Goal: Information Seeking & Learning: Compare options

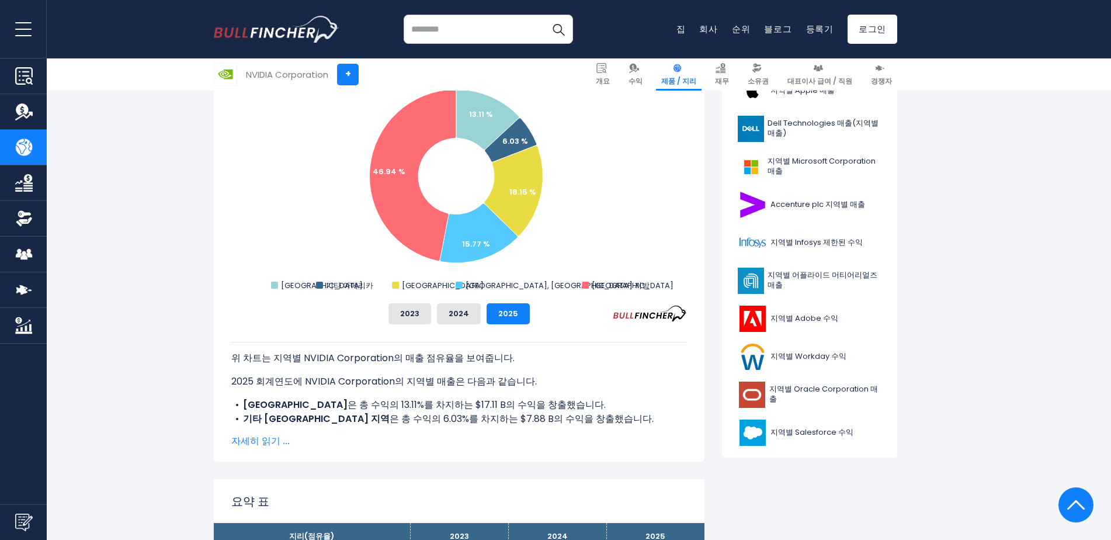
scroll to position [292, 0]
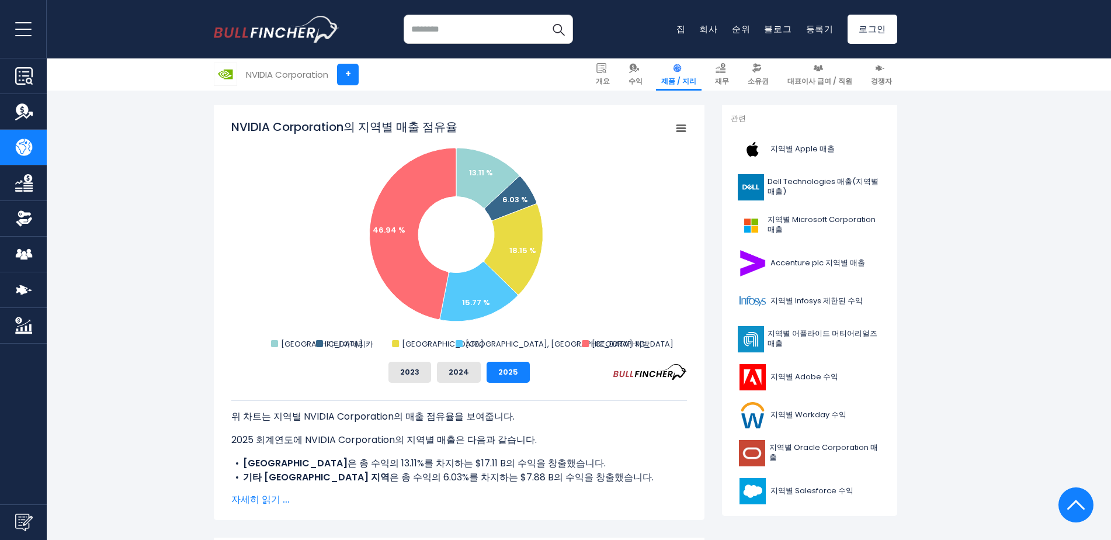
click at [238, 501] on span "자세히 읽기 ..." at bounding box center [459, 500] width 456 height 14
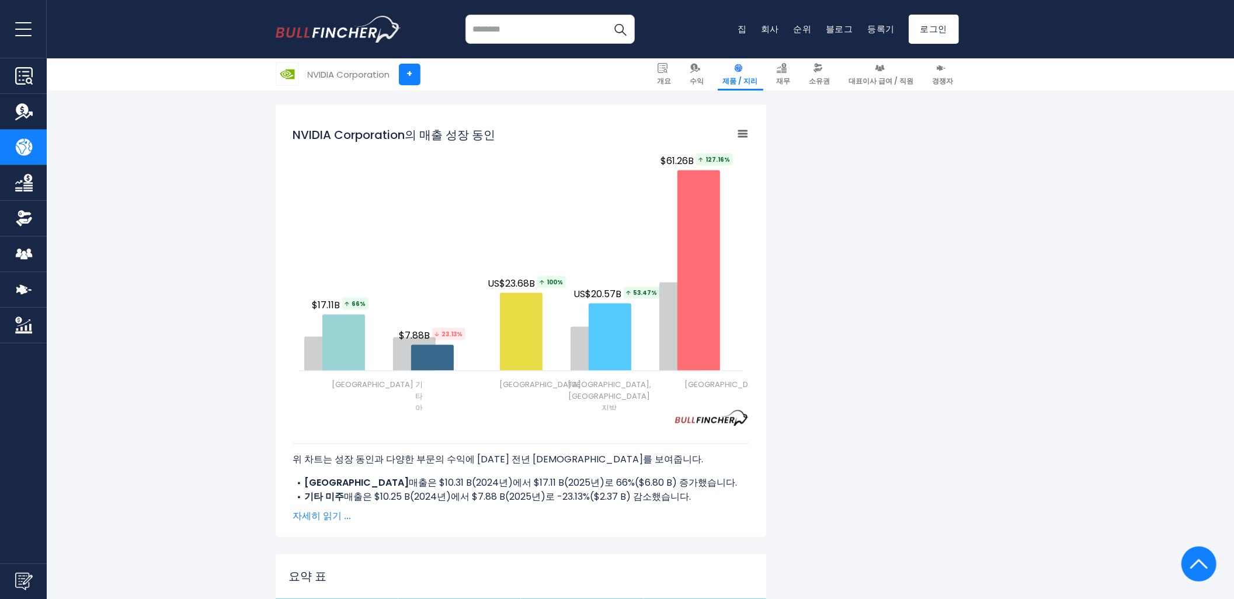
scroll to position [1489, 0]
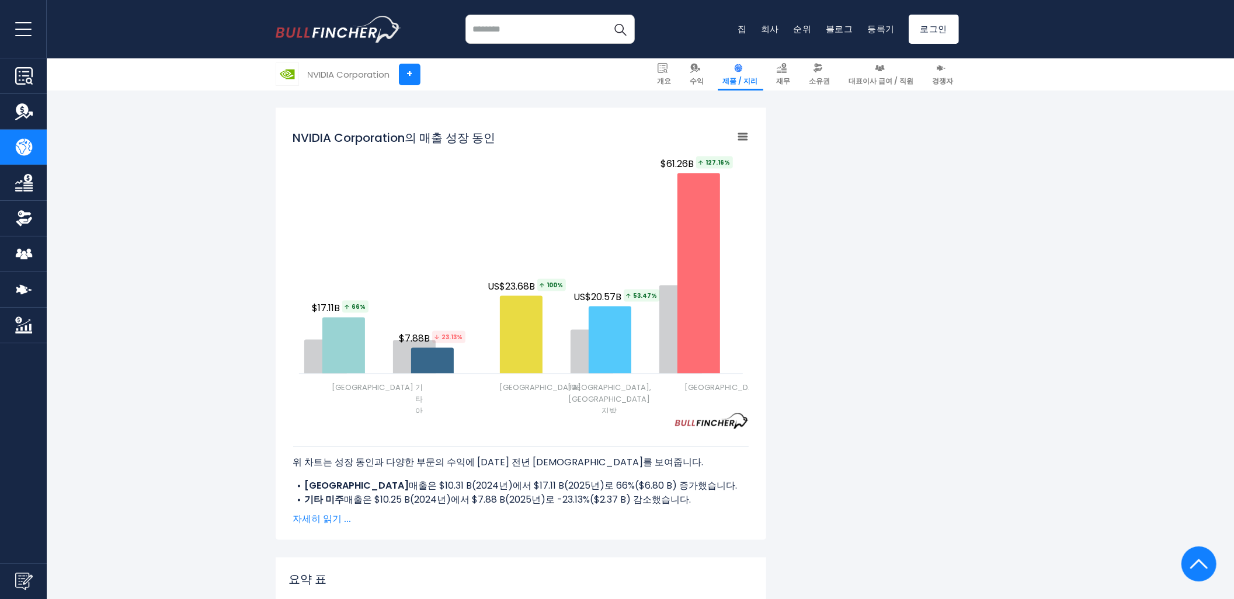
click at [339, 513] on span "자세히 읽기 ..." at bounding box center [521, 520] width 456 height 14
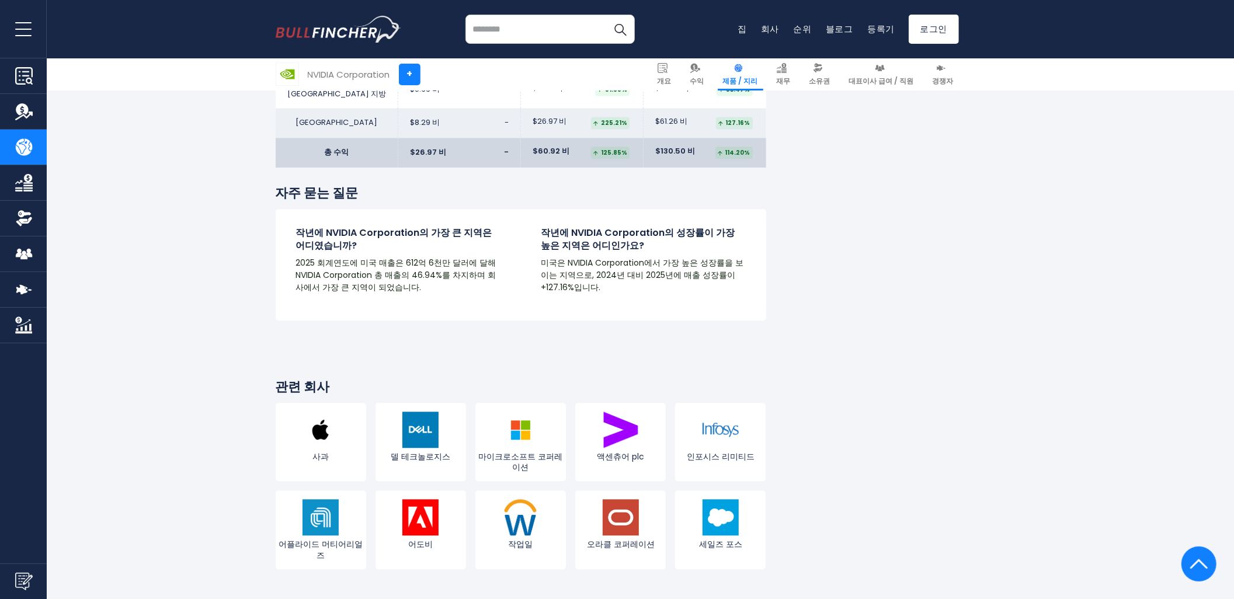
scroll to position [2203, 0]
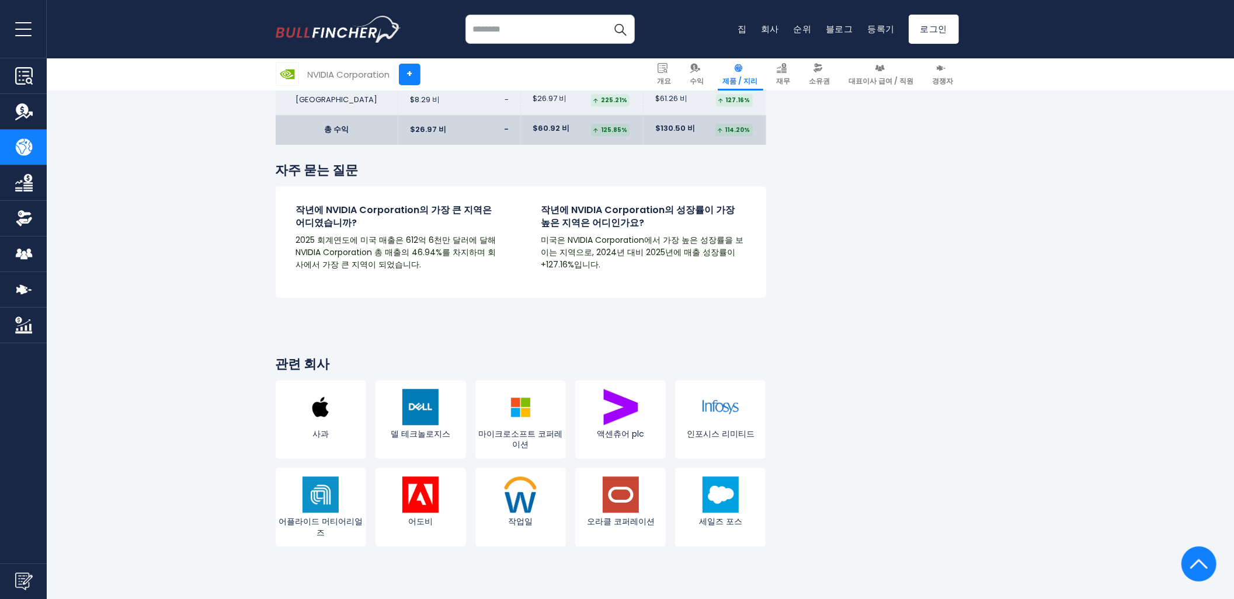
click at [553, 25] on input "search" at bounding box center [550, 29] width 169 height 29
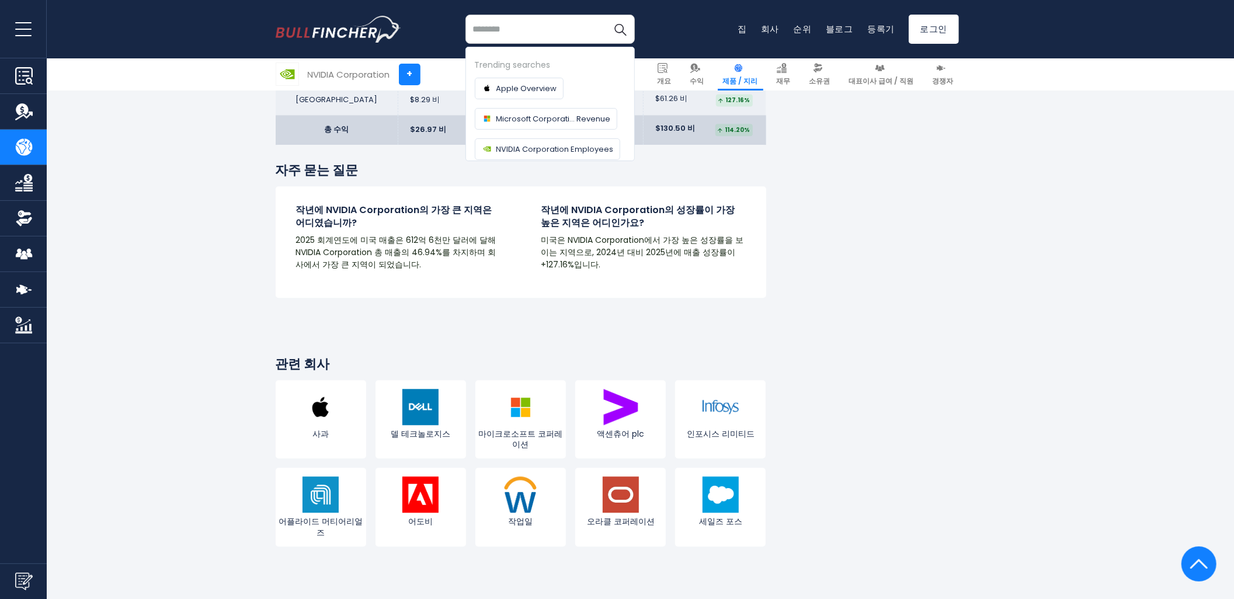
paste input "********"
type input "********"
click at [606, 15] on button "검색" at bounding box center [620, 29] width 29 height 29
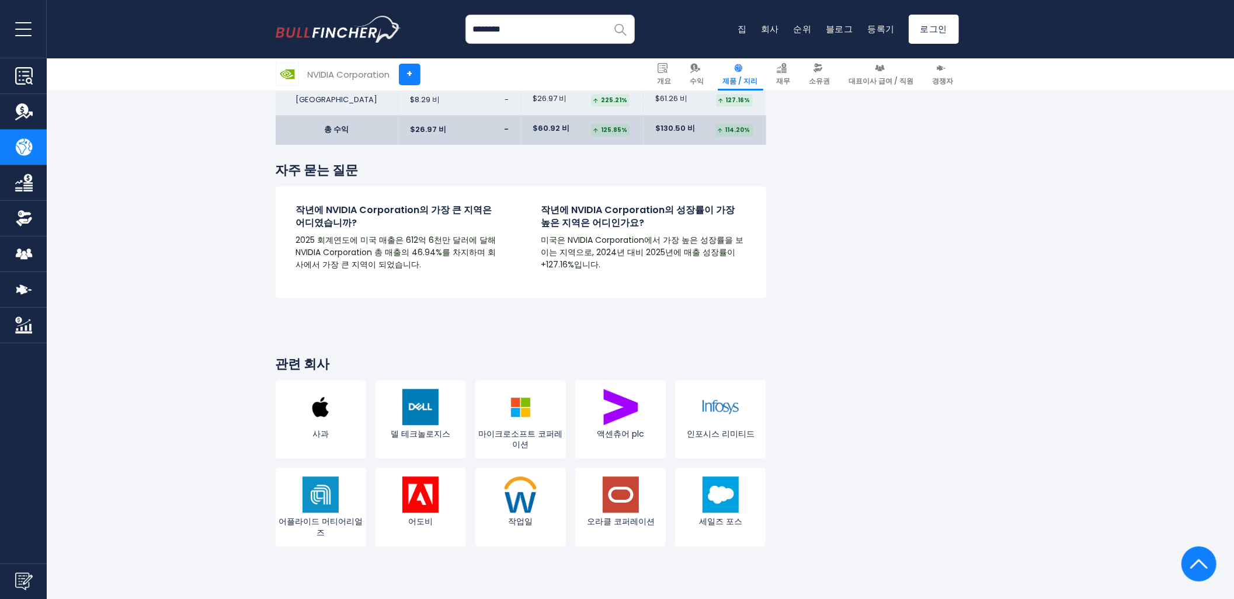
click at [625, 19] on button "검색" at bounding box center [620, 29] width 29 height 29
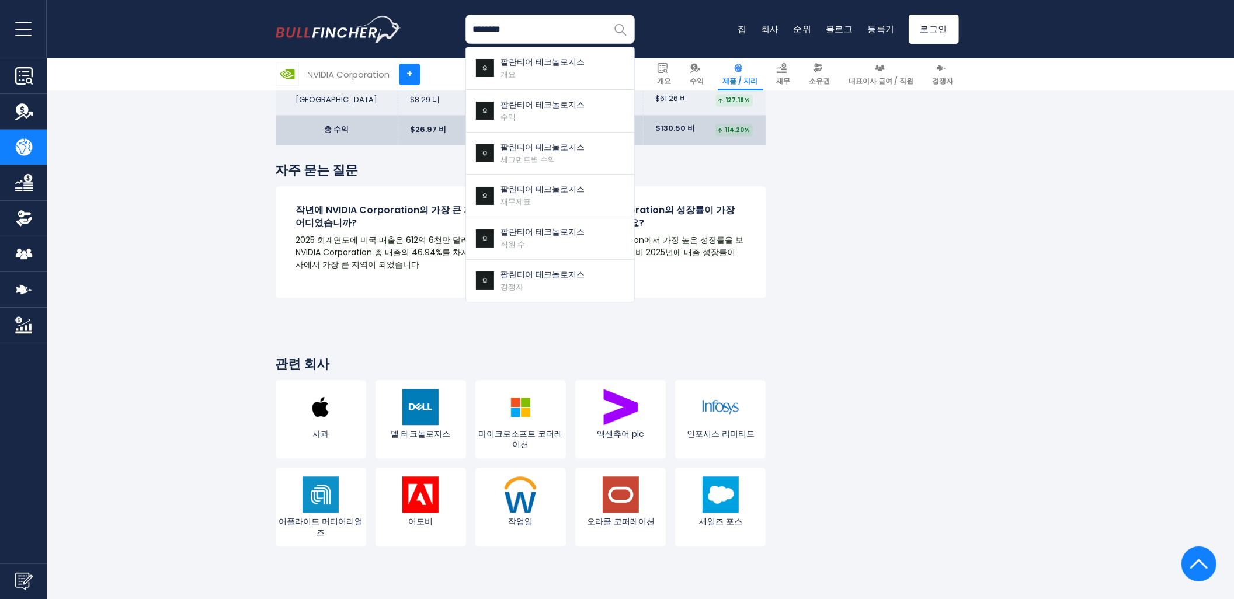
click at [620, 26] on img "검색" at bounding box center [620, 29] width 15 height 15
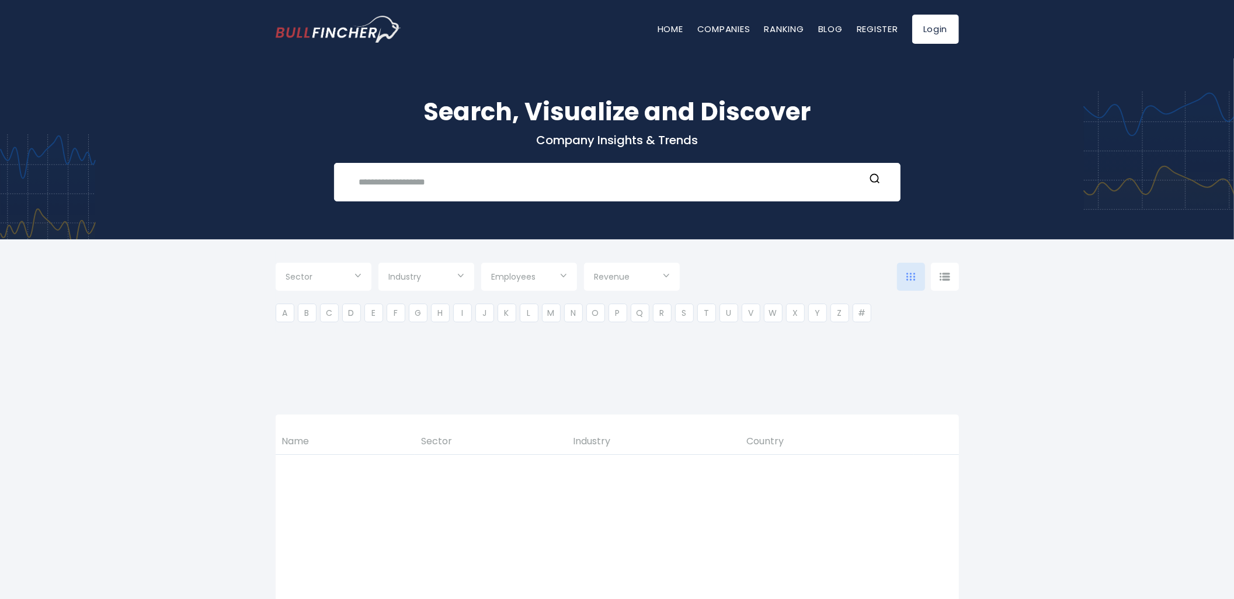
type input "***"
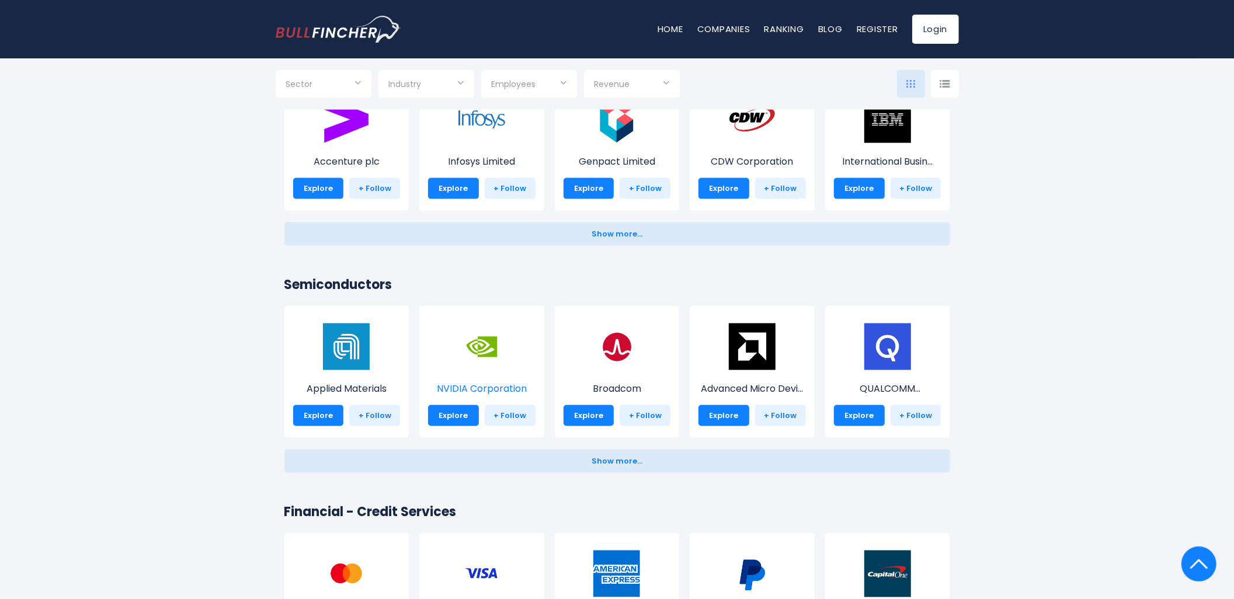
scroll to position [1298, 0]
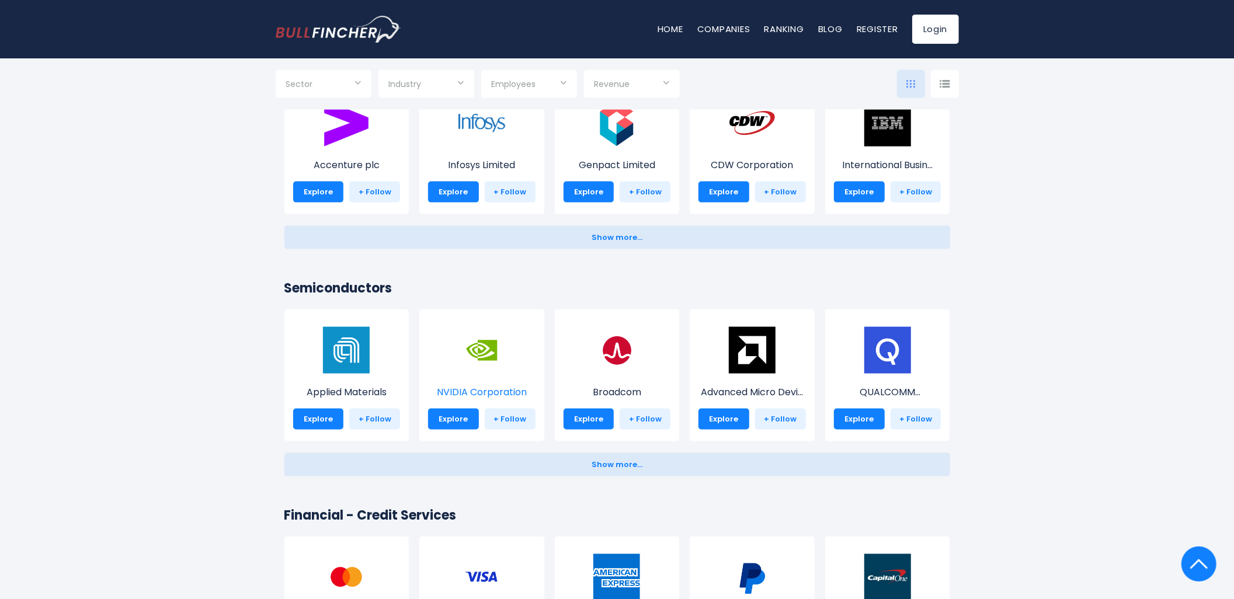
click at [482, 369] on img at bounding box center [482, 350] width 47 height 47
click at [458, 415] on link "Explore" at bounding box center [453, 419] width 51 height 21
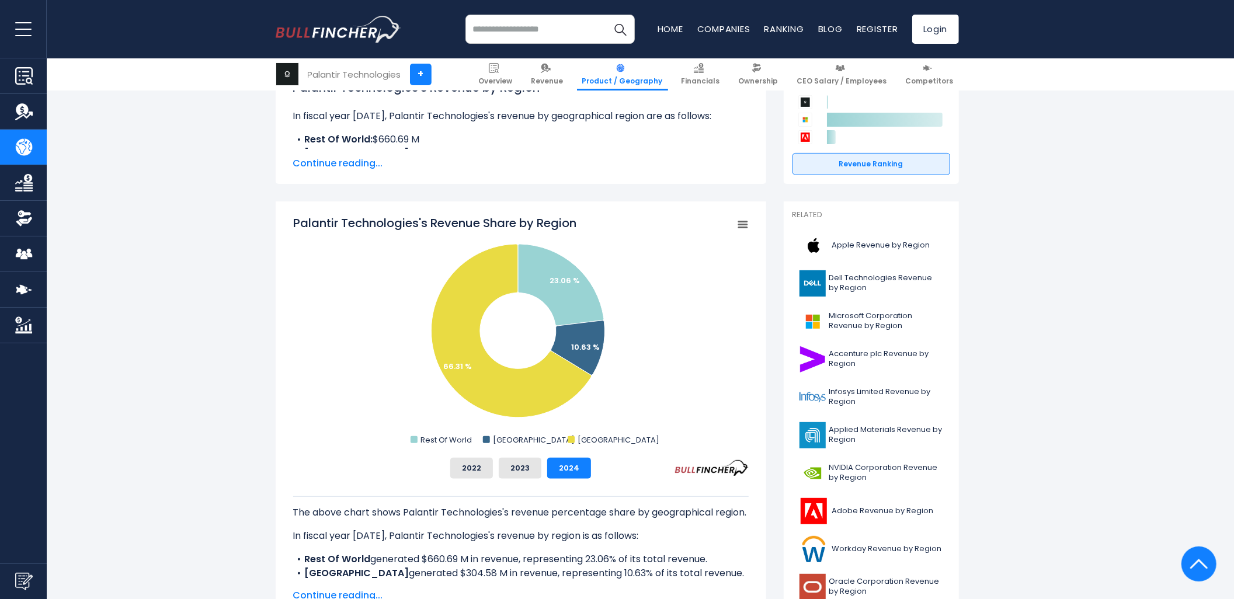
scroll to position [195, 0]
drag, startPoint x: 901, startPoint y: 16, endPoint x: 1090, endPoint y: 445, distance: 468.5
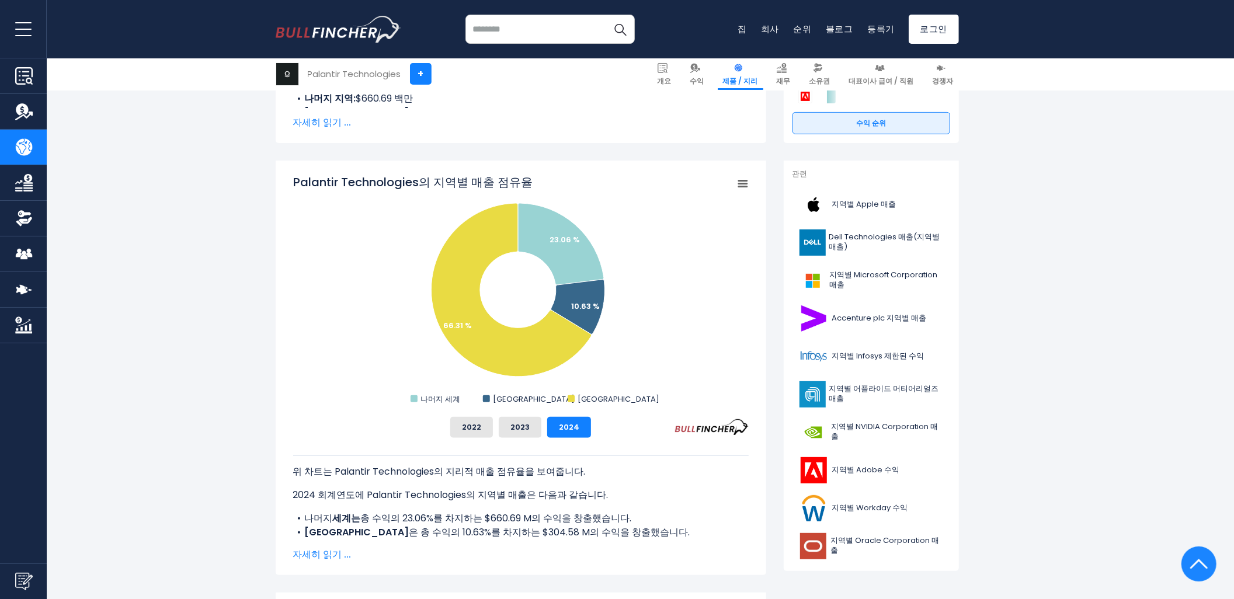
scroll to position [259, 0]
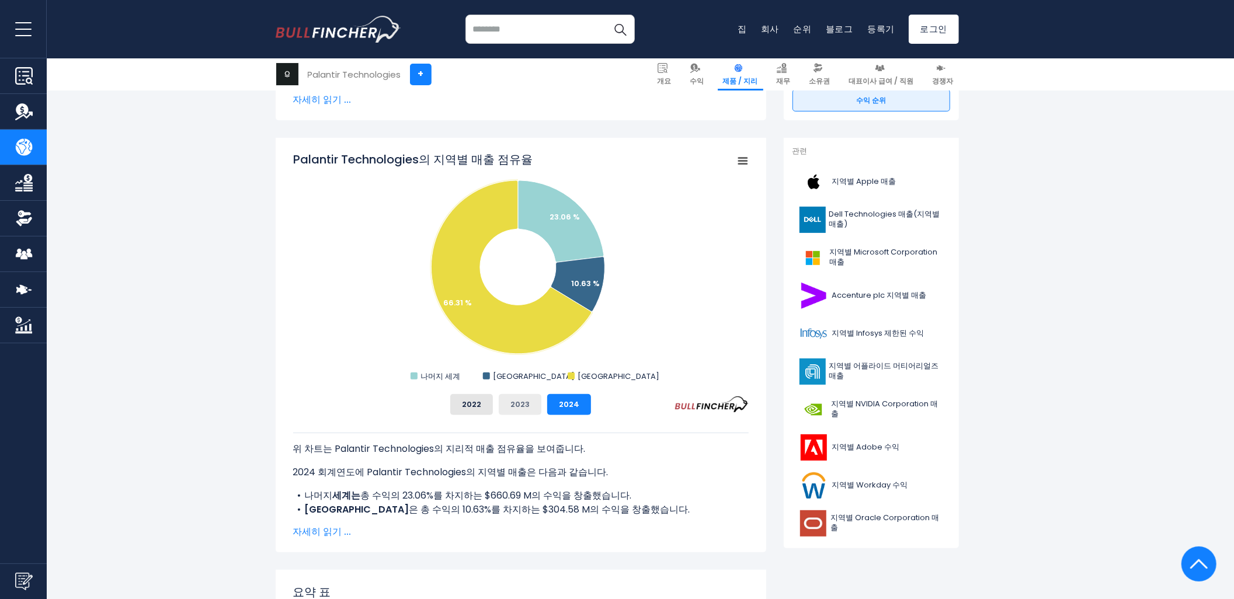
click at [518, 412] on button "2023" at bounding box center [520, 404] width 43 height 21
click at [483, 405] on button "2022" at bounding box center [471, 404] width 43 height 21
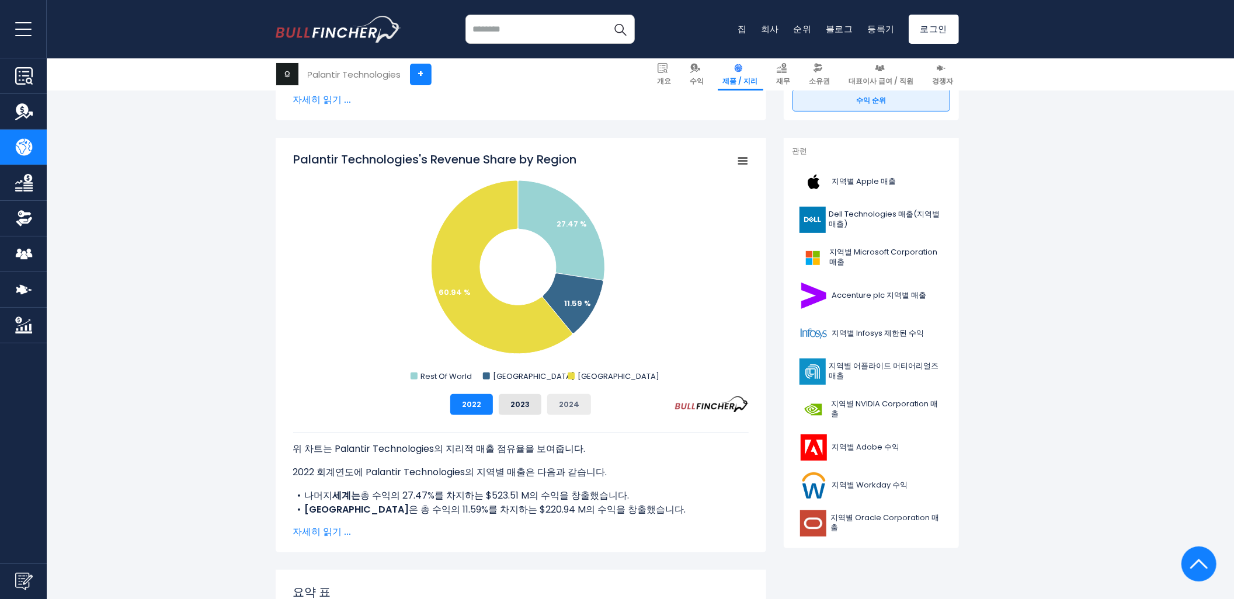
click at [576, 397] on button "2024" at bounding box center [569, 404] width 44 height 21
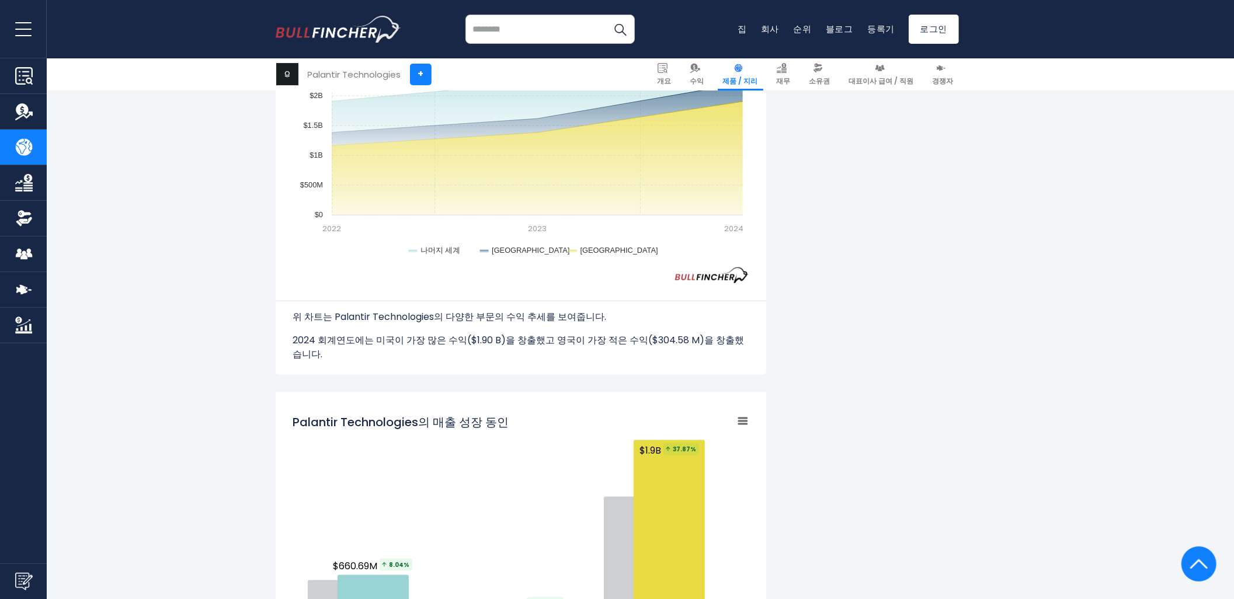
scroll to position [844, 0]
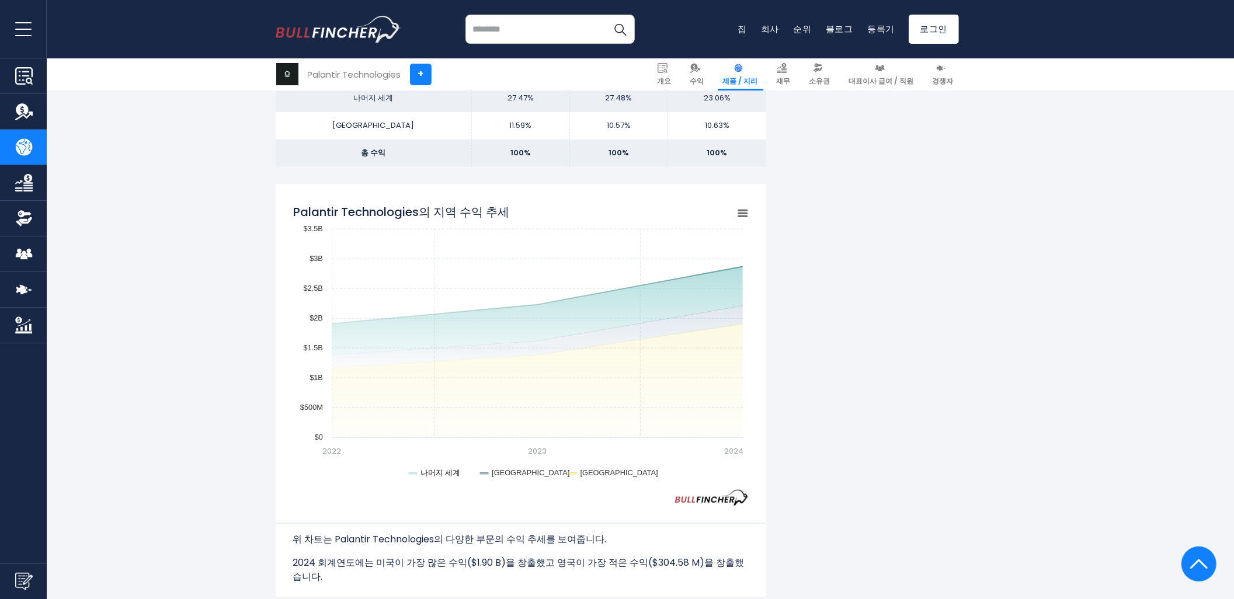
click at [439, 476] on text "나머지 세계" at bounding box center [441, 473] width 40 height 9
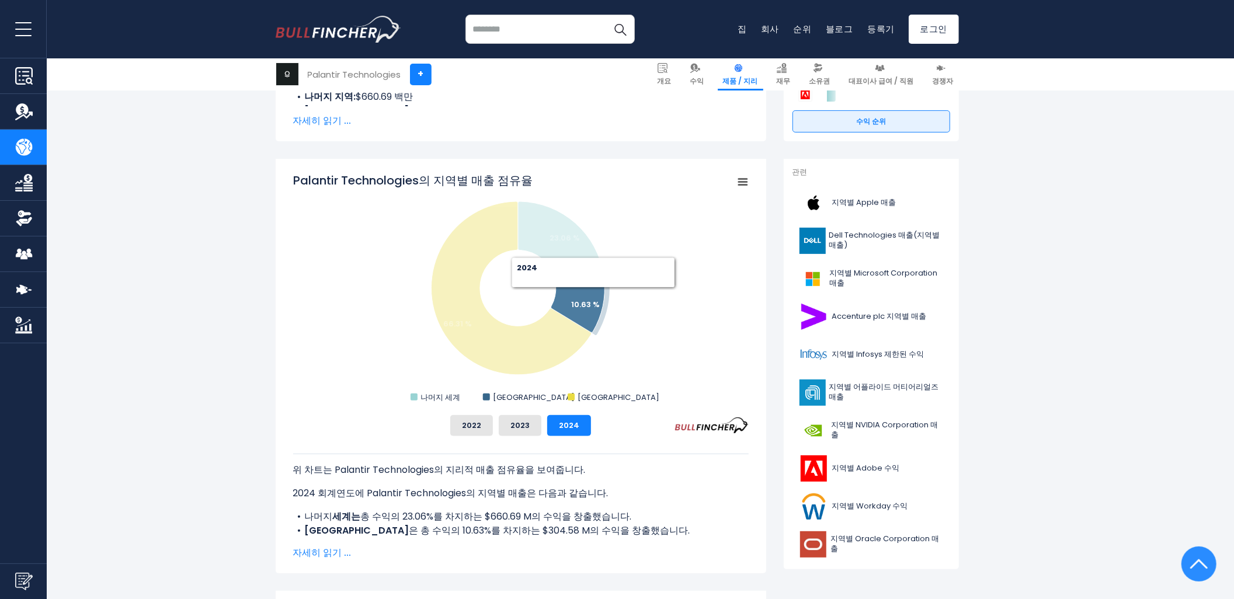
scroll to position [259, 0]
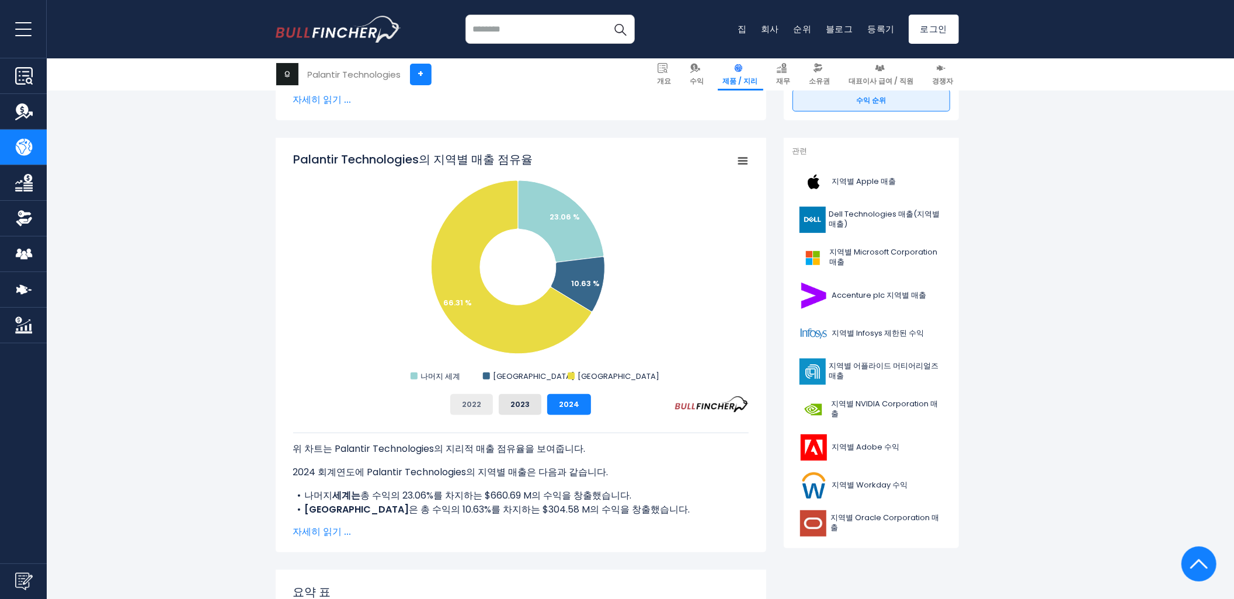
click at [479, 405] on button "2022" at bounding box center [471, 404] width 43 height 21
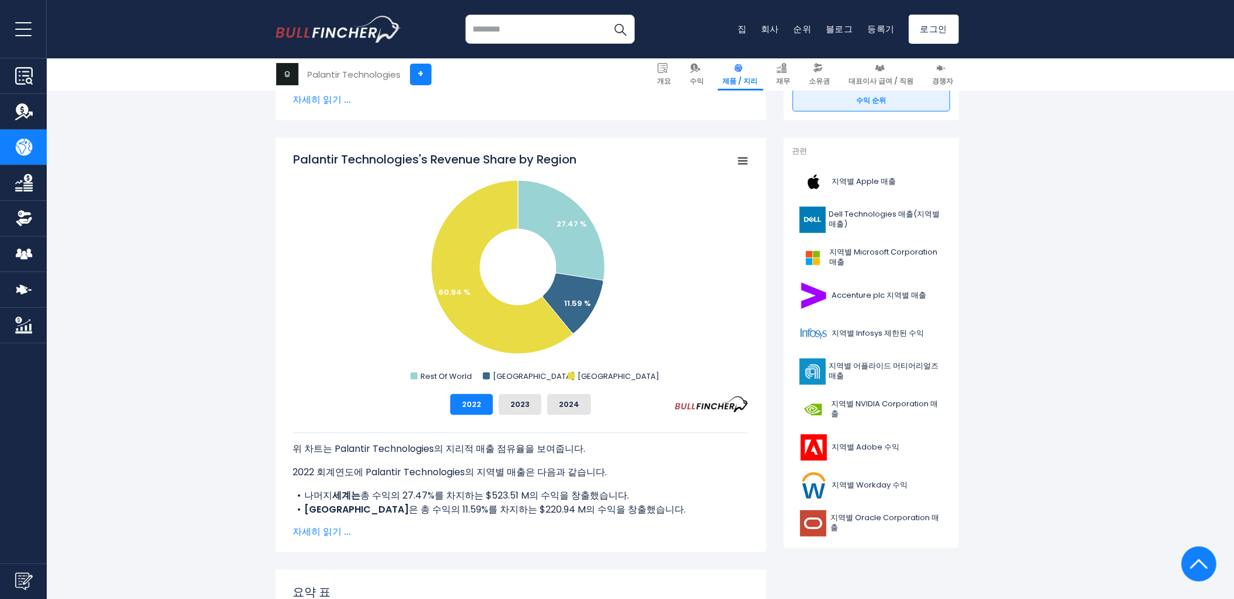
click at [544, 406] on div "2022 2023 2024" at bounding box center [521, 404] width 456 height 21
click at [511, 405] on button "2023" at bounding box center [520, 404] width 43 height 21
click at [567, 405] on button "2024" at bounding box center [569, 404] width 44 height 21
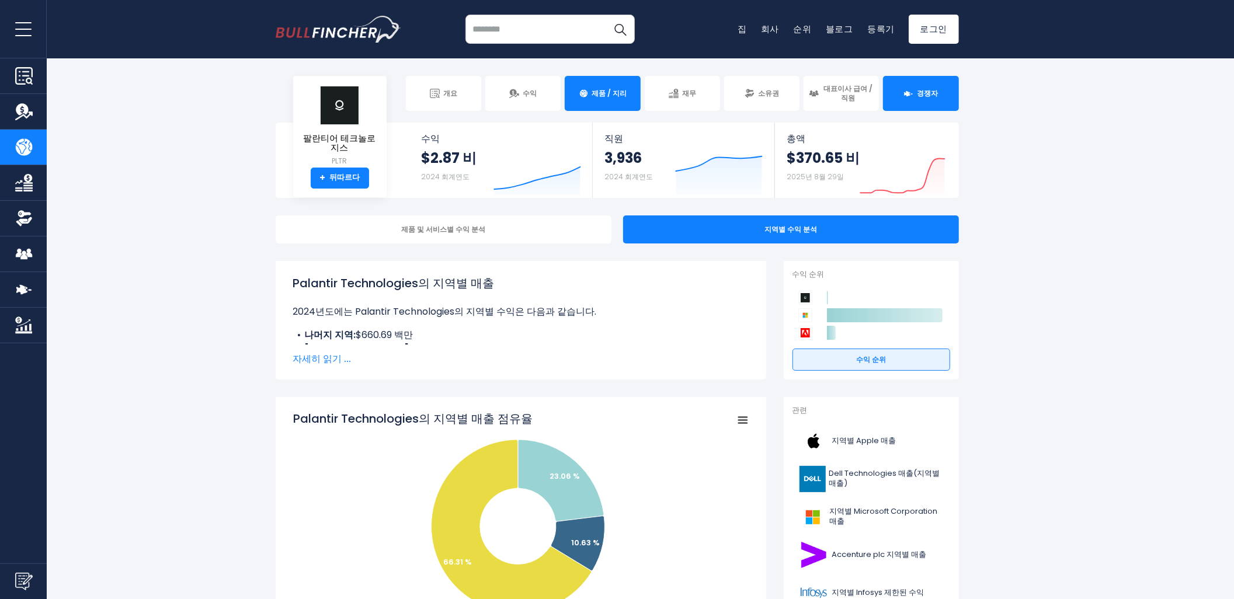
click at [948, 91] on link "경쟁자" at bounding box center [920, 93] width 75 height 35
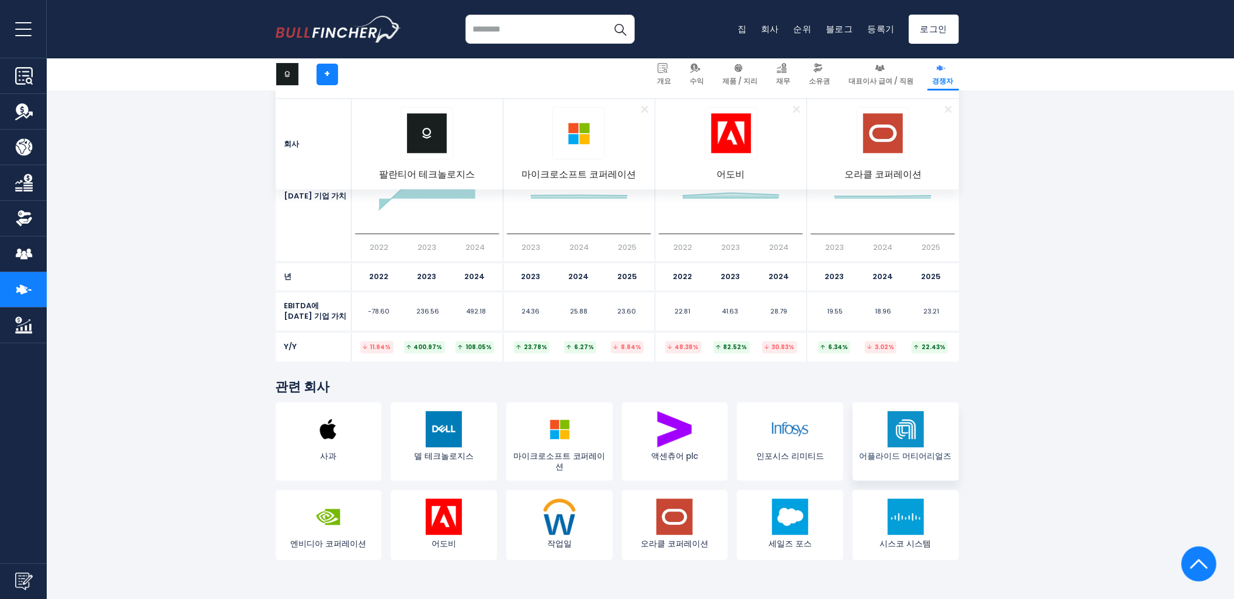
scroll to position [6102, 0]
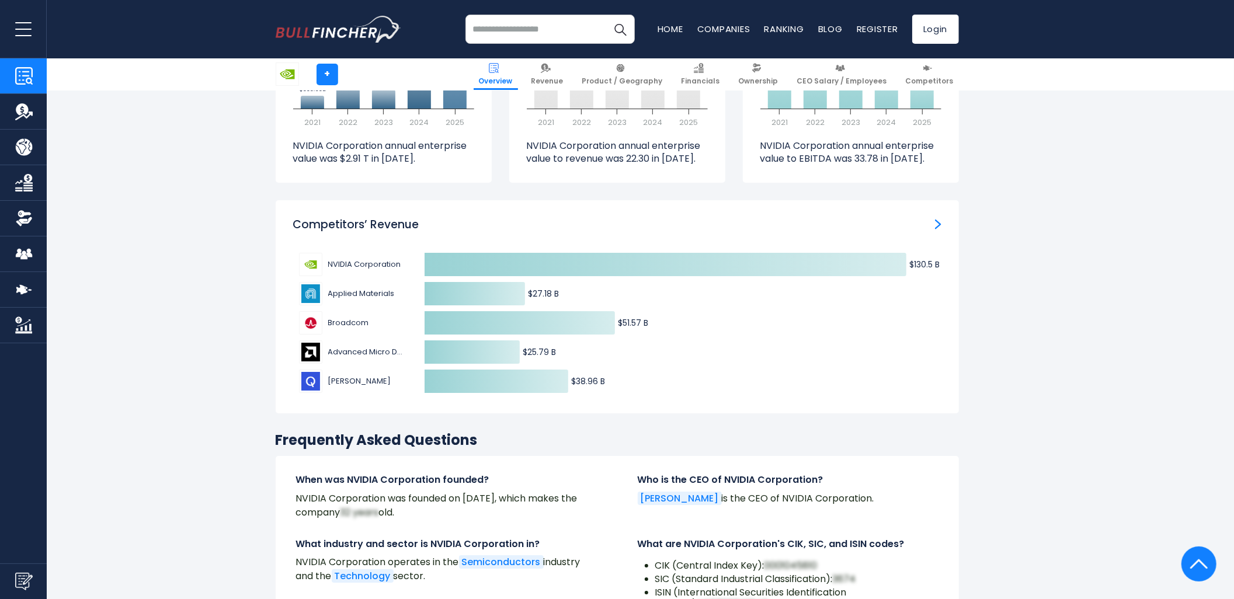
scroll to position [3570, 0]
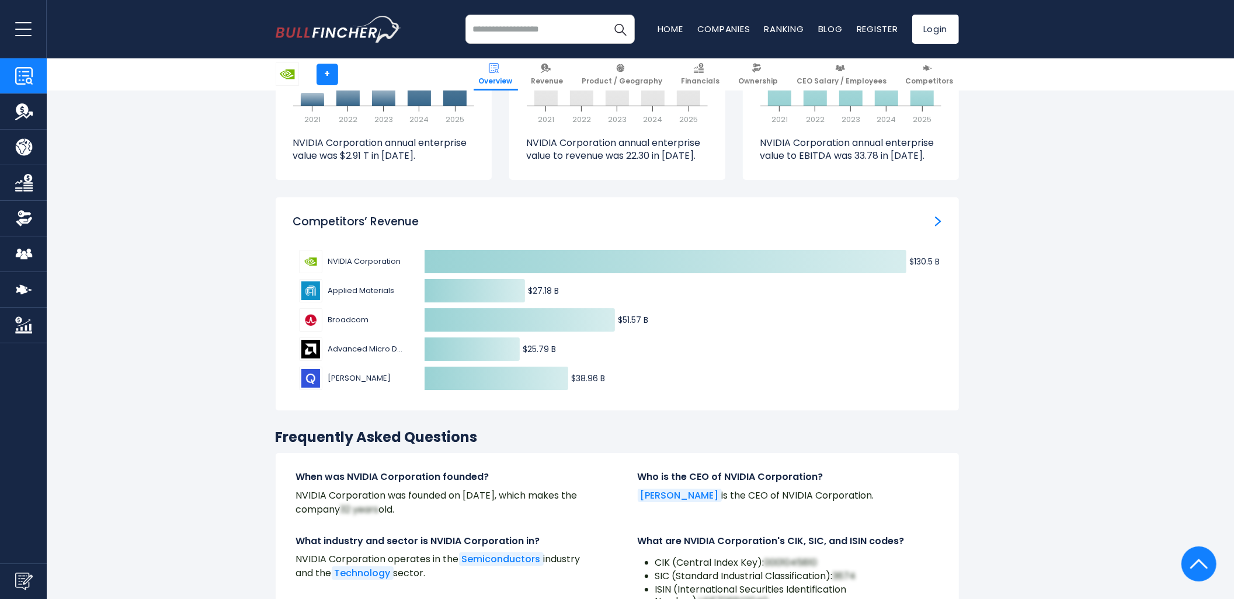
click at [930, 215] on div "Competitors’ Revenue" at bounding box center [617, 222] width 649 height 15
click at [932, 215] on div "Competitors’ Revenue" at bounding box center [617, 222] width 649 height 15
click at [938, 216] on img "Competitors’ Revenue" at bounding box center [938, 221] width 6 height 11
click at [943, 197] on div "Competitors’ Revenue Created with Highcharts 12.1.2 $130.5 B ​ $130.5 B $27.18 …" at bounding box center [618, 303] width 684 height 213
click at [937, 216] on img "Competitors’ Revenue" at bounding box center [938, 221] width 6 height 11
